Goal: Task Accomplishment & Management: Complete application form

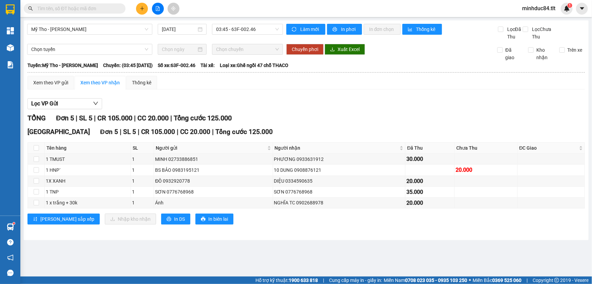
click at [138, 13] on div at bounding box center [157, 9] width 51 height 12
click at [140, 10] on icon "plus" at bounding box center [142, 8] width 5 height 5
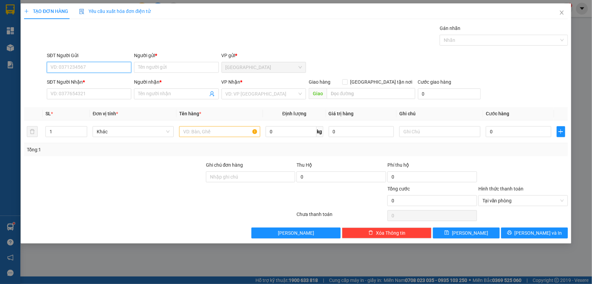
click at [105, 68] on input "SĐT Người Gửi" at bounding box center [89, 67] width 85 height 11
click at [85, 80] on div "0398299149 - QUANG" at bounding box center [89, 80] width 76 height 7
type input "0398299149"
type input "QUANG"
type input "0398299149"
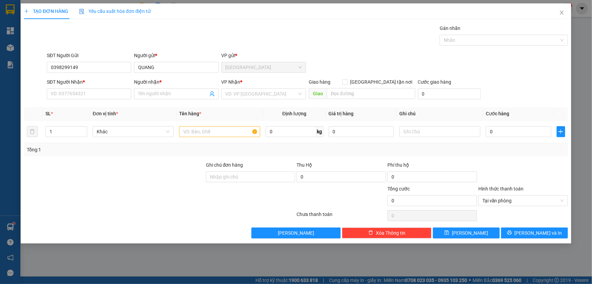
click at [86, 101] on div "SĐT Người Nhận * VD: 0377654321" at bounding box center [89, 90] width 85 height 24
click at [82, 98] on input "SĐT Người Nhận *" at bounding box center [89, 93] width 85 height 11
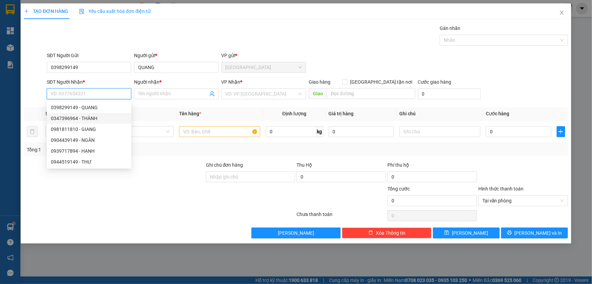
click at [94, 117] on div "0347396964 - THÀNH" at bounding box center [89, 117] width 76 height 7
type input "0347396964"
type input "THÀNH"
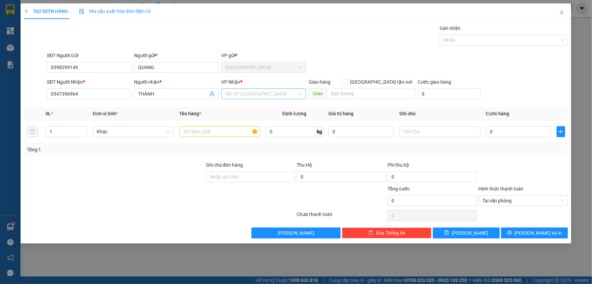
click at [256, 89] on input "search" at bounding box center [262, 94] width 72 height 10
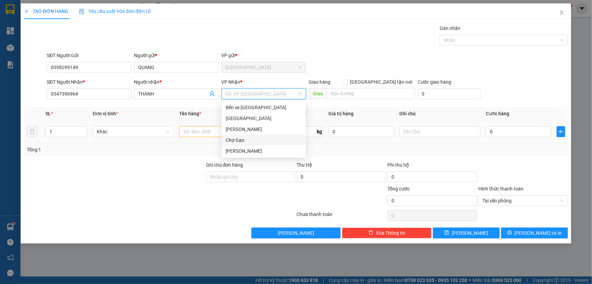
click at [249, 141] on div "Chợ Gạo" at bounding box center [264, 139] width 76 height 7
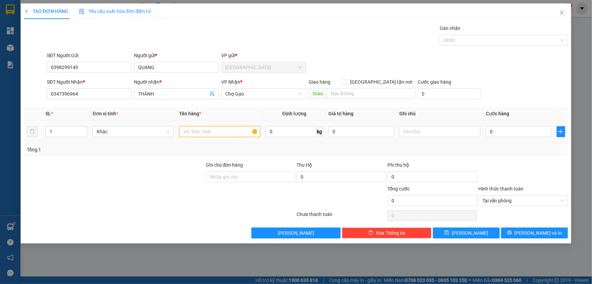
click at [222, 128] on input "text" at bounding box center [219, 131] width 81 height 11
type input "1 b xanh"
click at [526, 129] on input "0" at bounding box center [519, 131] width 66 height 11
type input "3"
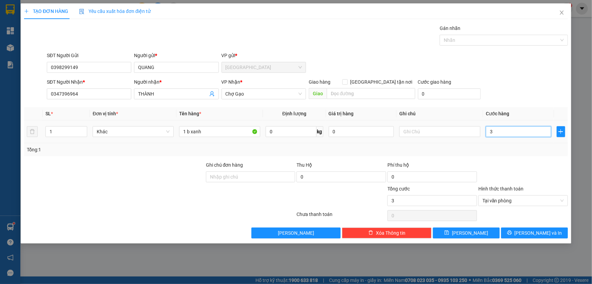
type input "30"
type input "30.000"
click at [535, 167] on div at bounding box center [523, 173] width 91 height 24
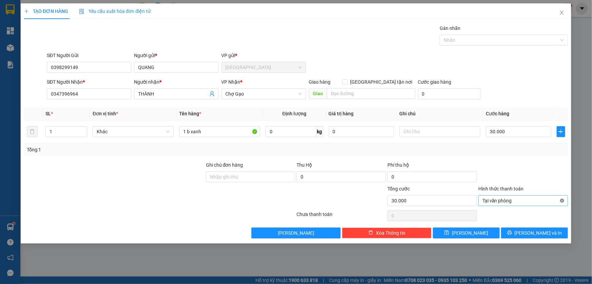
type input "30.000"
click at [549, 231] on button "[PERSON_NAME] và In" at bounding box center [534, 232] width 67 height 11
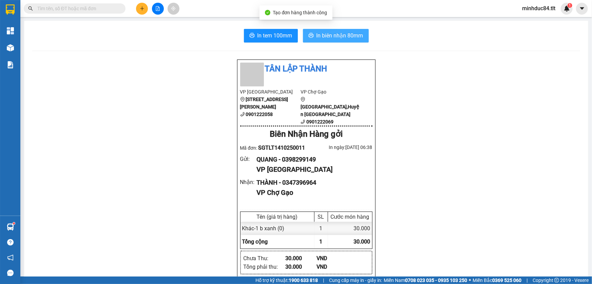
click at [346, 37] on span "In biên nhận 80mm" at bounding box center [340, 35] width 47 height 8
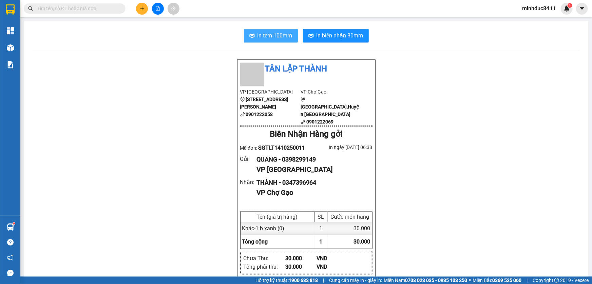
click at [282, 39] on span "In tem 100mm" at bounding box center [275, 35] width 35 height 8
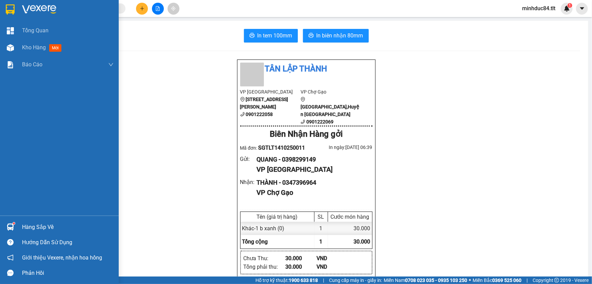
click at [17, 226] on div "Hàng sắp về" at bounding box center [59, 226] width 119 height 15
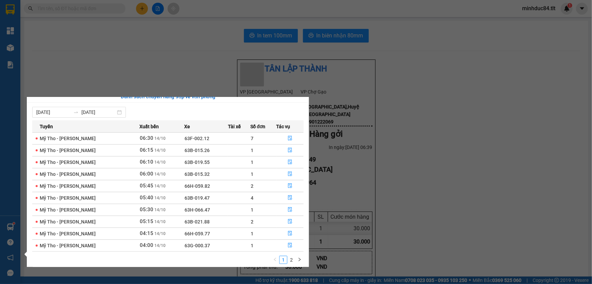
scroll to position [11, 0]
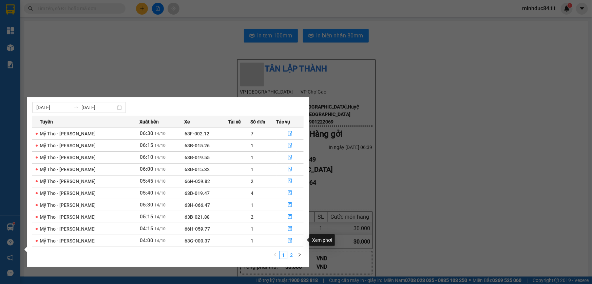
click at [290, 256] on link "2" at bounding box center [291, 254] width 7 height 7
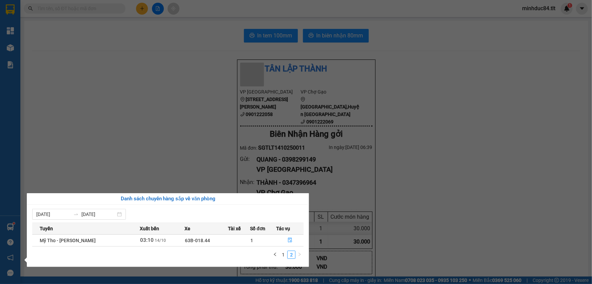
scroll to position [0, 0]
click at [279, 255] on button "button" at bounding box center [275, 254] width 8 height 8
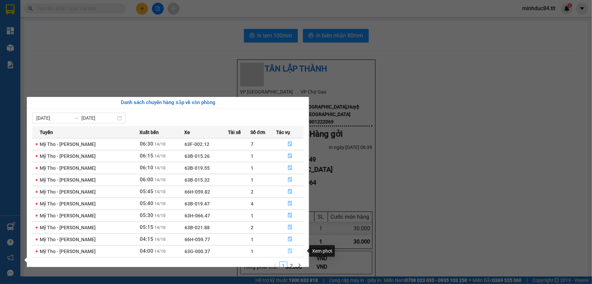
scroll to position [11, 0]
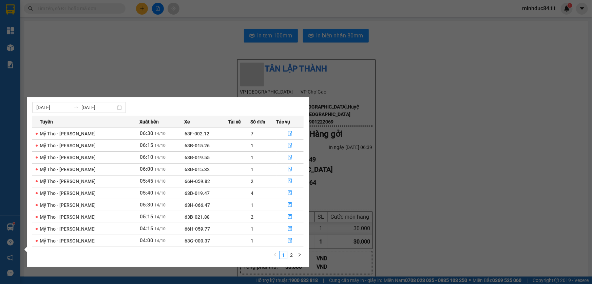
click at [413, 181] on section "Kết quả tìm kiếm ( 0 ) Bộ lọc Gửi 3 ngày gần nhất No Data minhduc84.tlt 1 Tổng …" at bounding box center [296, 142] width 592 height 284
